Goal: Task Accomplishment & Management: Manage account settings

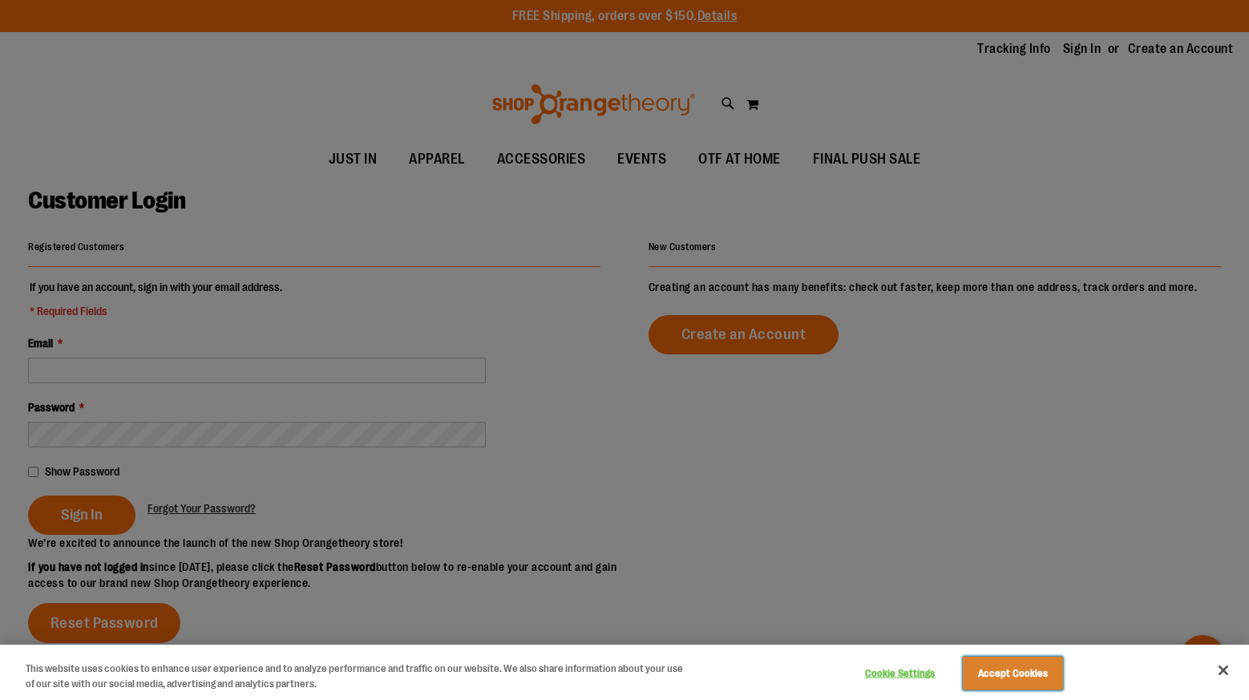
click at [1051, 684] on button "Accept Cookies" at bounding box center [1012, 673] width 100 height 34
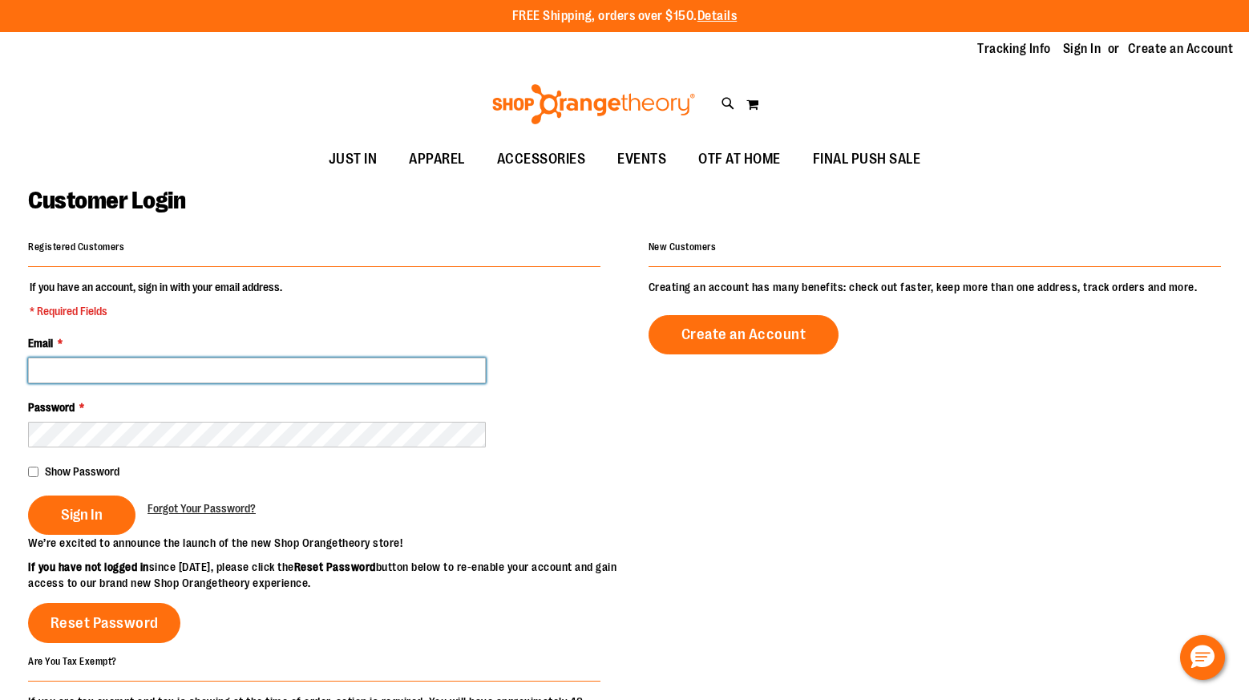
click at [321, 374] on input "Email *" at bounding box center [257, 370] width 458 height 26
type input "**********"
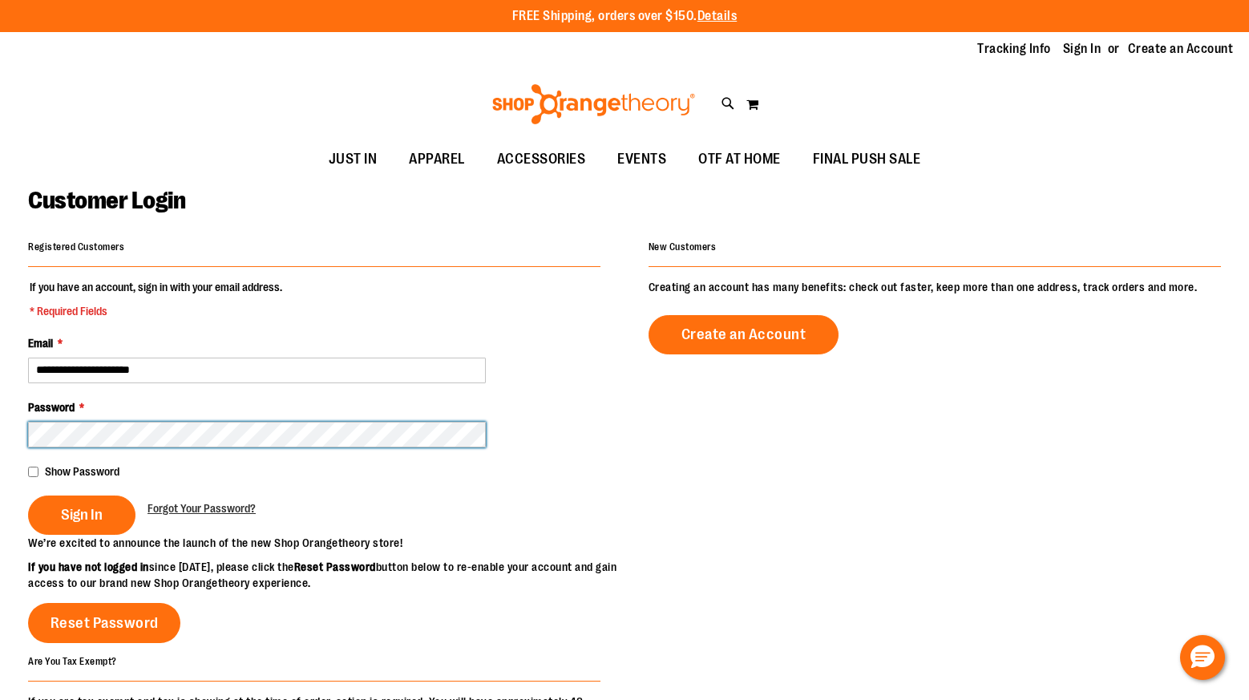
click at [28, 495] on button "Sign In" at bounding box center [81, 514] width 107 height 39
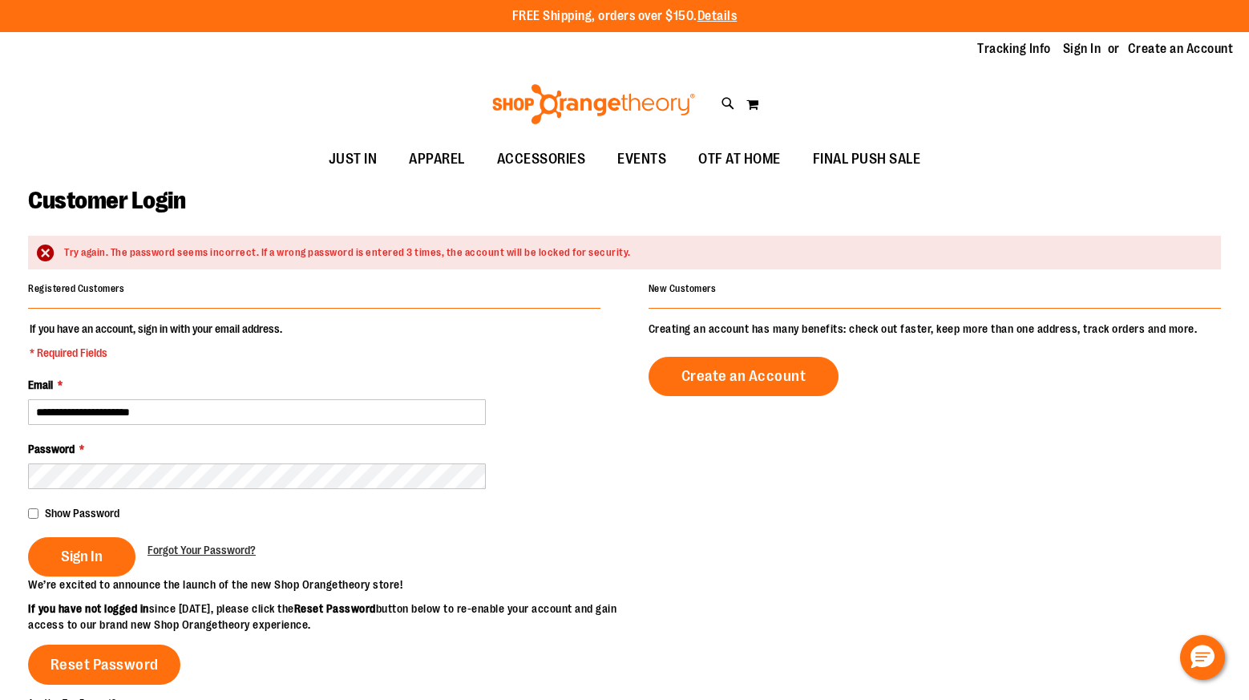
scroll to position [548, 0]
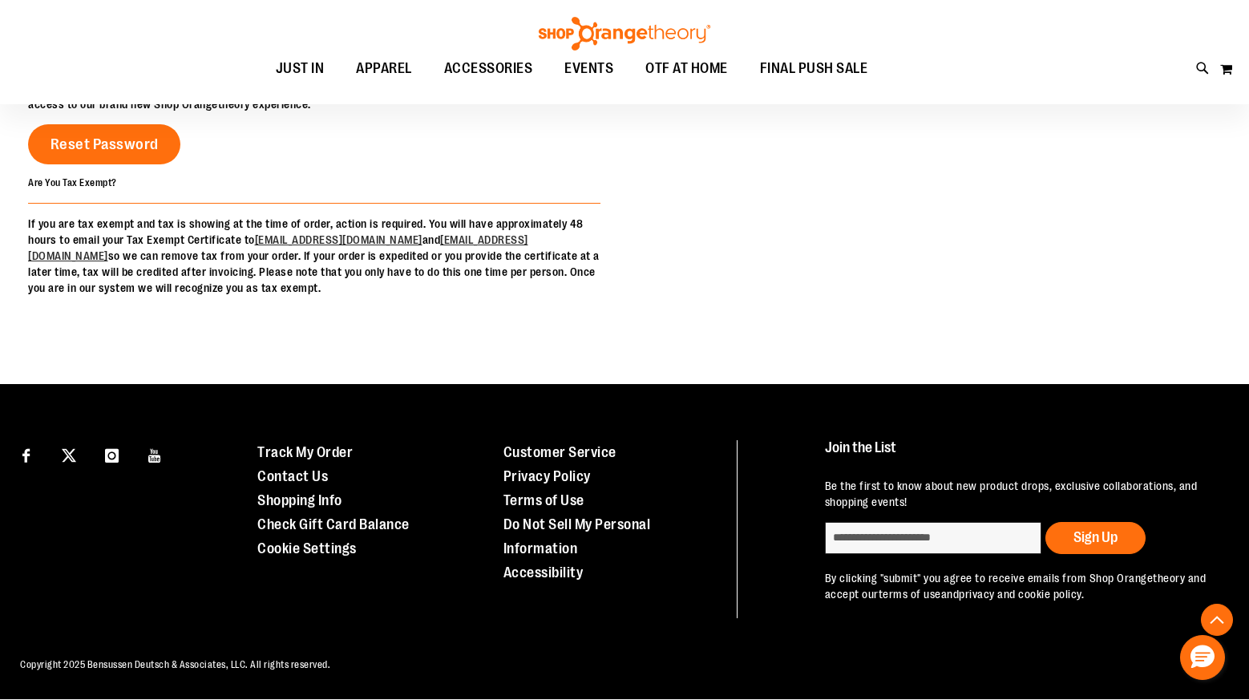
click at [224, 389] on div "FREE Shipping, orders over $150. Details To order the Spring Dri Tri event bund…" at bounding box center [624, 90] width 1249 height 1218
